Goal: Navigation & Orientation: Find specific page/section

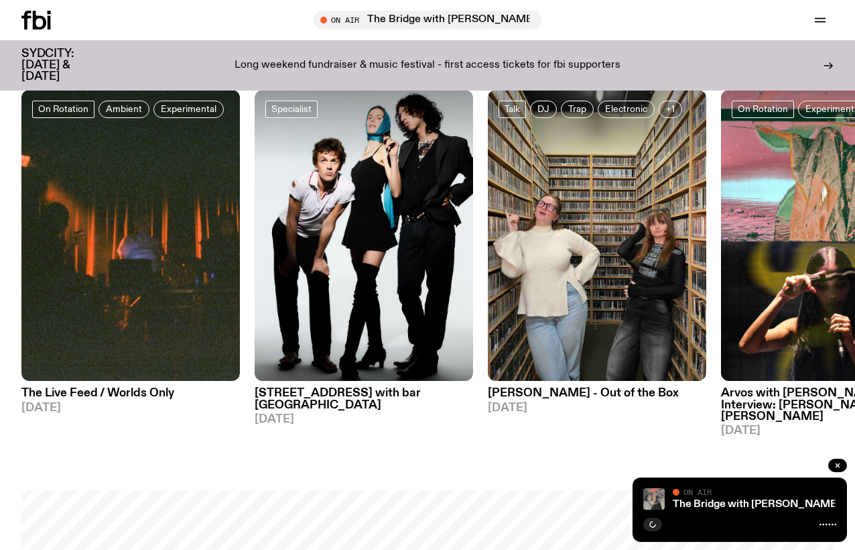
scroll to position [581, 0]
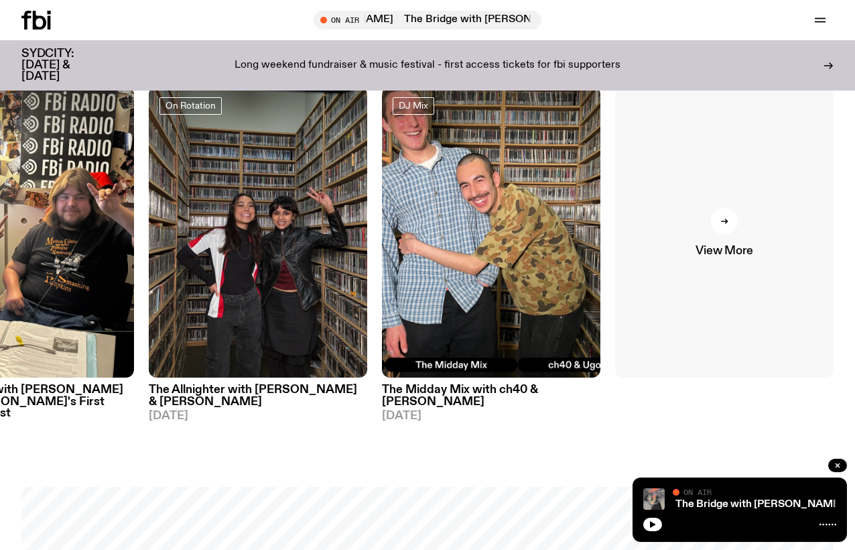
click at [714, 230] on div at bounding box center [724, 221] width 27 height 27
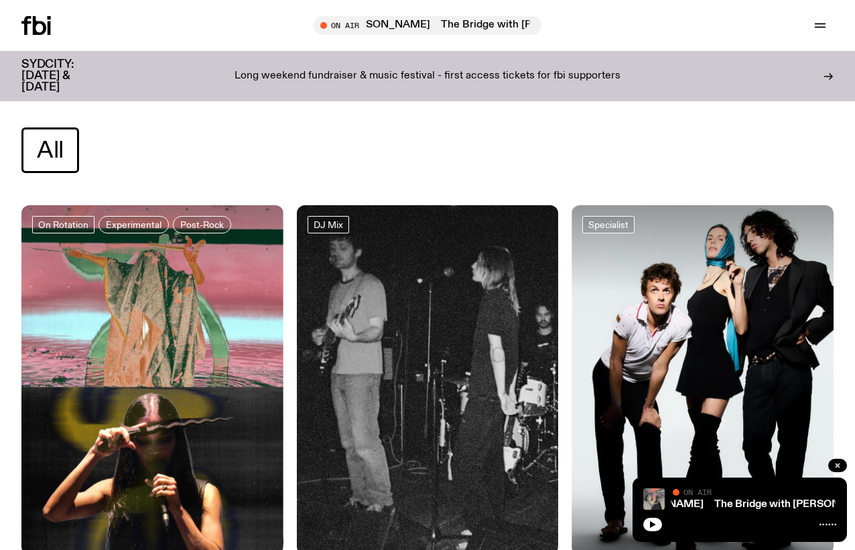
click at [53, 155] on span "All" at bounding box center [50, 150] width 27 height 26
click at [825, 21] on icon "button" at bounding box center [821, 25] width 16 height 16
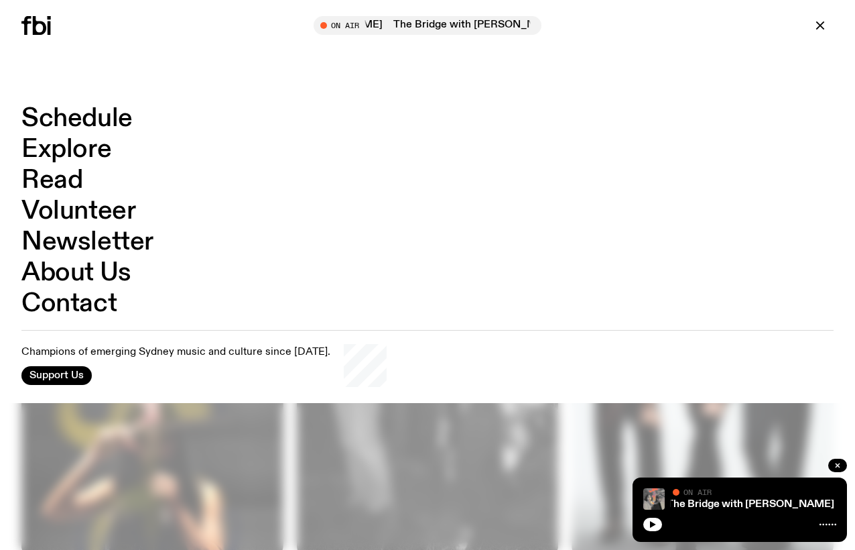
click at [57, 121] on link "Schedule" at bounding box center [76, 118] width 111 height 25
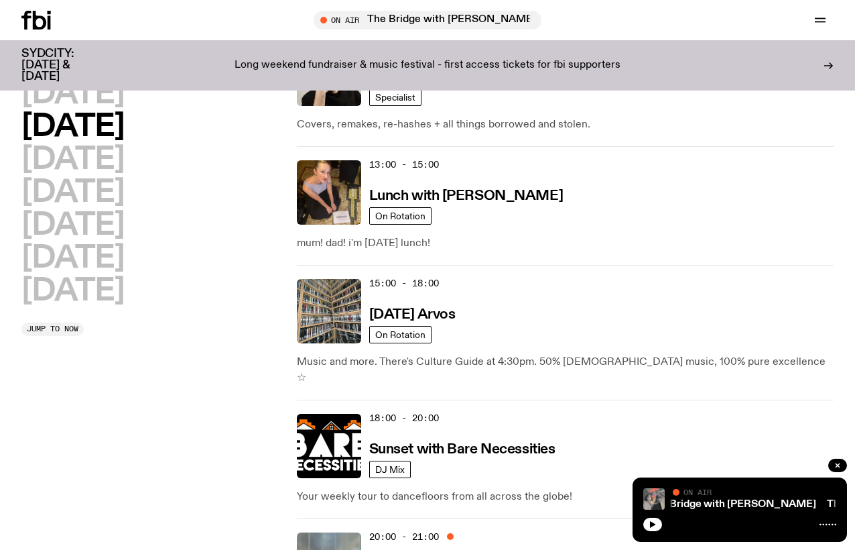
scroll to position [503, 0]
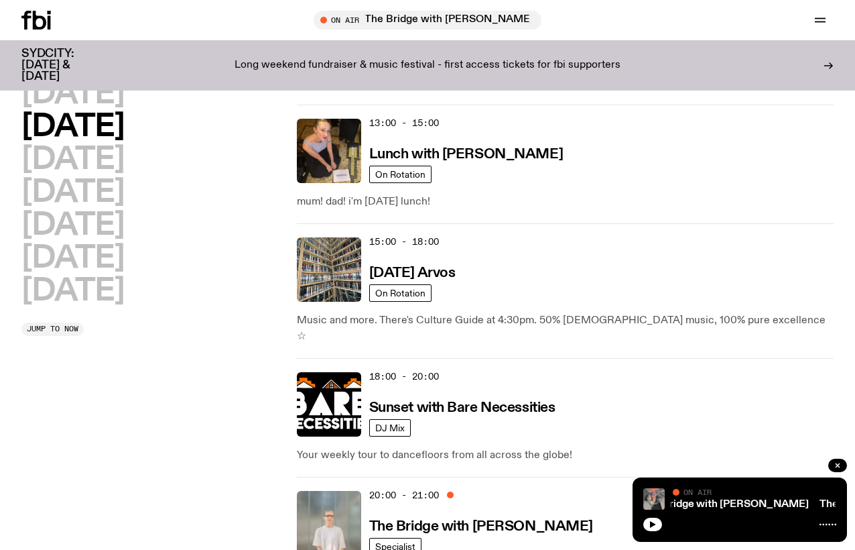
click at [390, 247] on span "15:00 - 18:00" at bounding box center [404, 241] width 70 height 13
click at [392, 272] on h3 "[DATE] Arvos" at bounding box center [412, 273] width 86 height 14
